Goal: Task Accomplishment & Management: Manage account settings

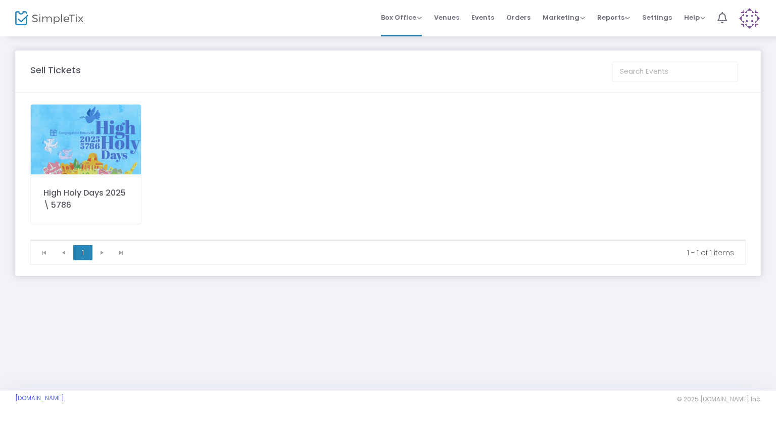
click at [11, 88] on div "Sell Tickets High Holy Days 2025 \ 5786 1 1 1 - 1 of 1 items Event Cancellation…" at bounding box center [388, 163] width 776 height 256
drag, startPoint x: 22, startPoint y: 101, endPoint x: 5, endPoint y: 98, distance: 17.3
click at [20, 104] on m-panel-content "High Holy Days 2025 \ 5786 1 1 1 - 1 of 1 items" at bounding box center [387, 184] width 745 height 183
click at [511, 20] on span "Orders" at bounding box center [518, 18] width 24 height 26
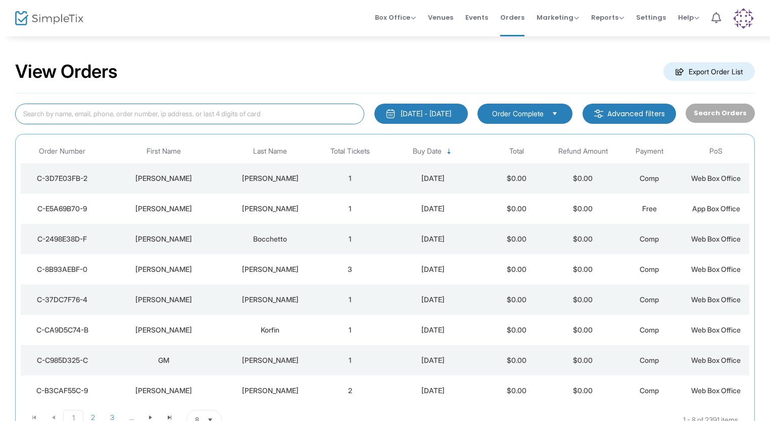
click at [93, 114] on input at bounding box center [189, 114] width 349 height 21
type input "greene"
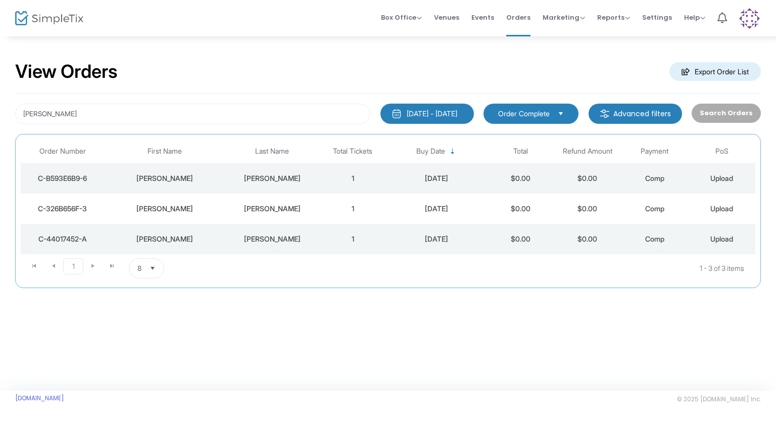
click at [714, 177] on span "Upload" at bounding box center [721, 178] width 23 height 9
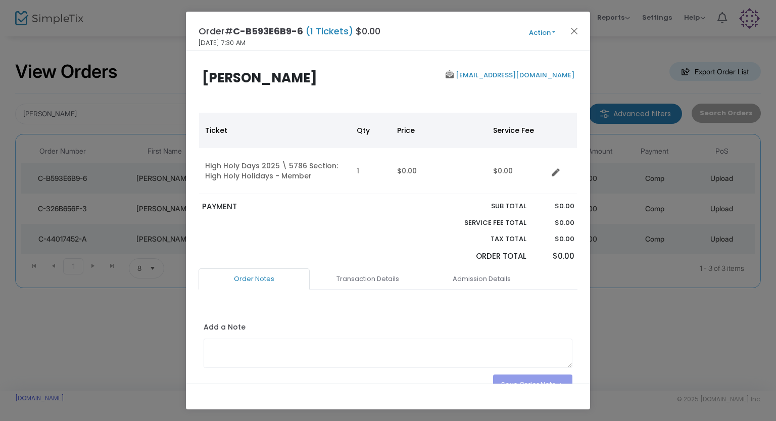
click at [542, 33] on button "Action" at bounding box center [542, 32] width 61 height 11
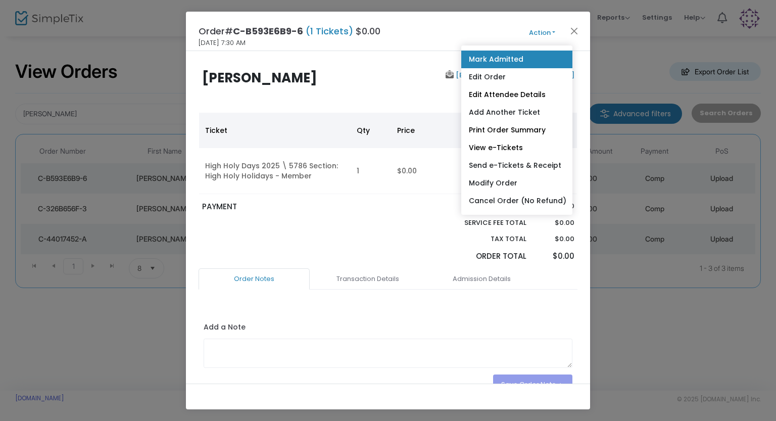
click at [491, 57] on link "Mark Admitted" at bounding box center [516, 60] width 111 height 18
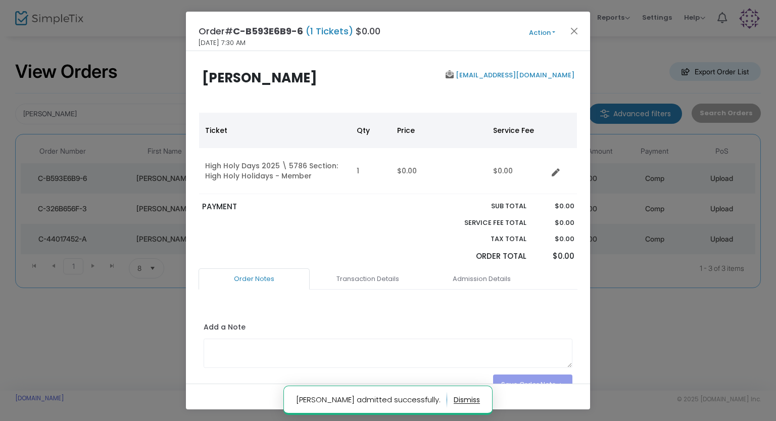
click at [544, 30] on button "Action" at bounding box center [542, 32] width 61 height 11
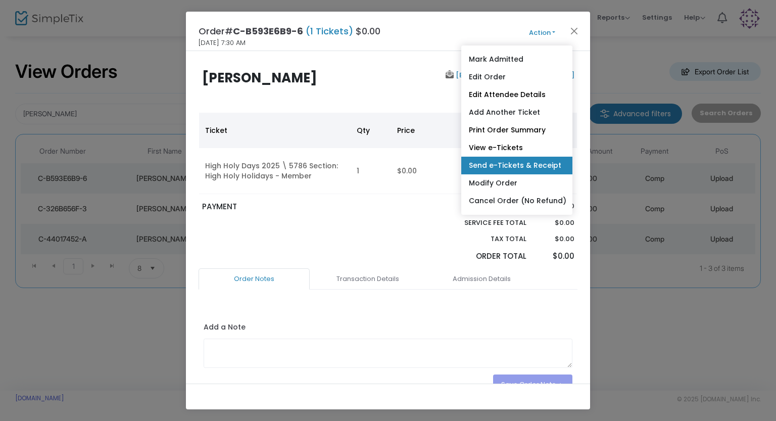
click at [491, 165] on link "Send e-Tickets & Receipt" at bounding box center [516, 166] width 111 height 18
type input "suzyq7881@hotmail.com"
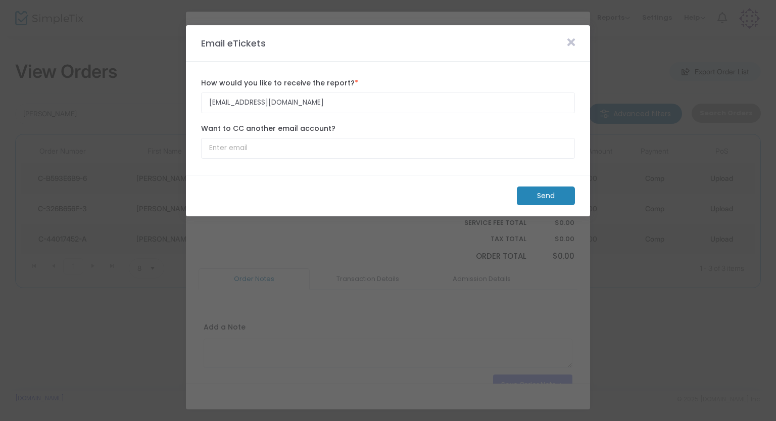
click at [560, 196] on m-button "Send" at bounding box center [546, 195] width 58 height 19
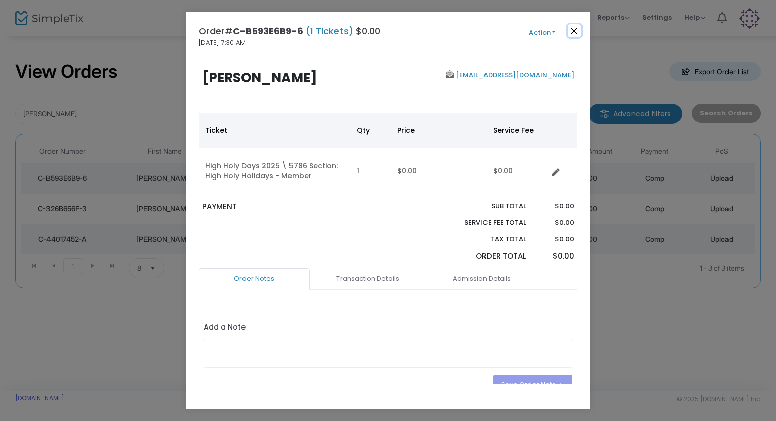
click at [571, 29] on button "Close" at bounding box center [574, 30] width 13 height 13
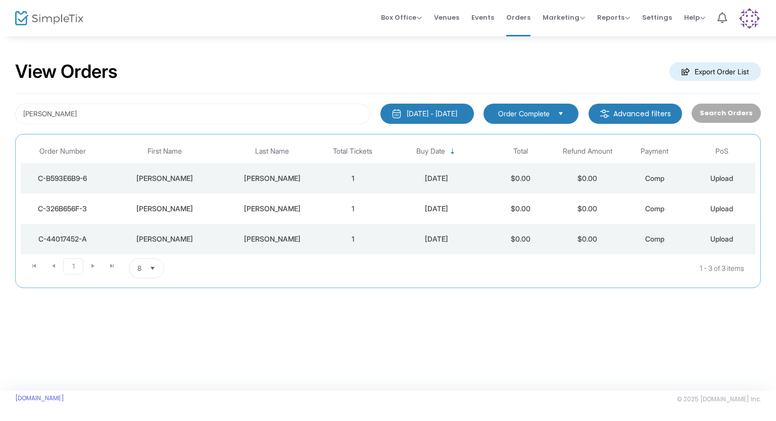
drag, startPoint x: 200, startPoint y: 43, endPoint x: 193, endPoint y: 43, distance: 6.6
click at [199, 43] on div "View Orders Export Order List greene 8/24/2025 - 9/23/2025 Last 30 Days Today Y…" at bounding box center [388, 179] width 776 height 288
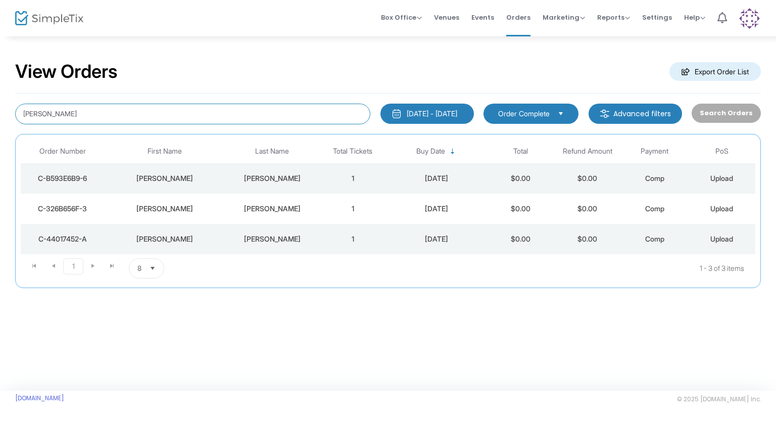
click at [56, 112] on input "greene" at bounding box center [192, 114] width 355 height 21
click at [55, 110] on input "greene" at bounding box center [192, 114] width 355 height 21
click at [63, 110] on input "greene" at bounding box center [192, 114] width 355 height 21
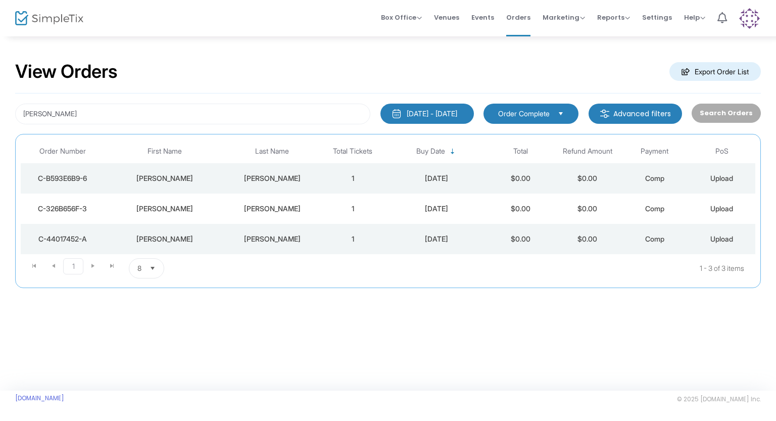
click at [727, 178] on span "Upload" at bounding box center [721, 178] width 23 height 9
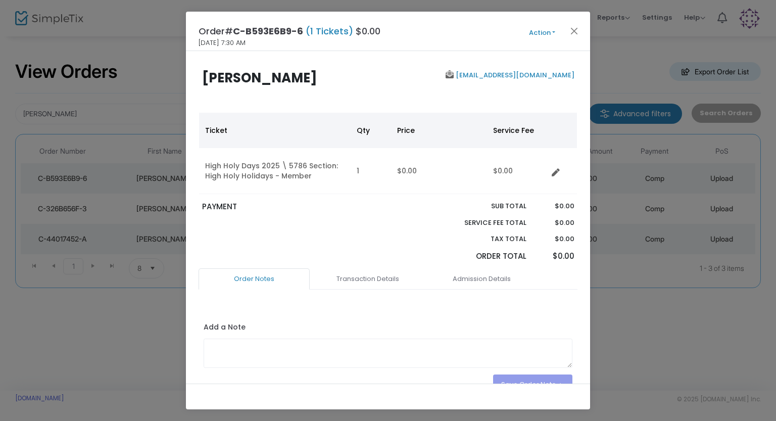
click at [537, 34] on button "Action" at bounding box center [542, 32] width 61 height 11
